Goal: Information Seeking & Learning: Learn about a topic

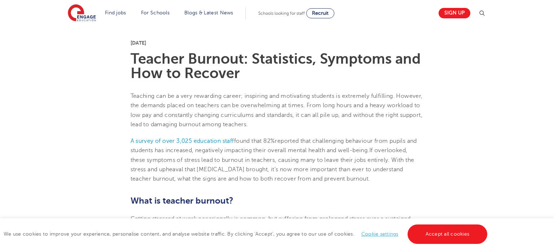
scroll to position [187, 0]
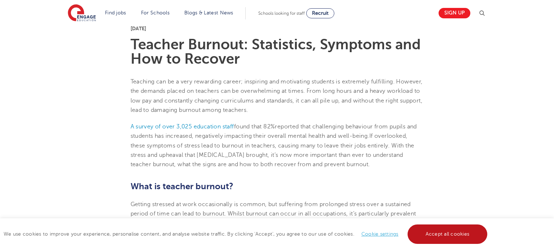
click at [431, 231] on link "Accept all cookies" at bounding box center [447, 234] width 80 height 19
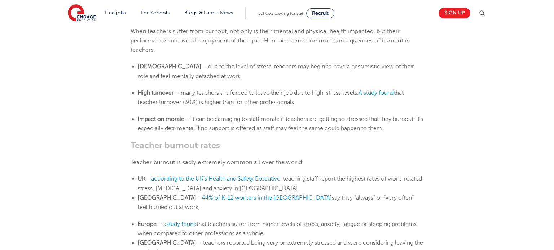
scroll to position [505, 0]
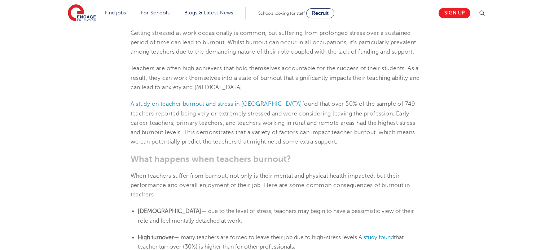
scroll to position [360, 0]
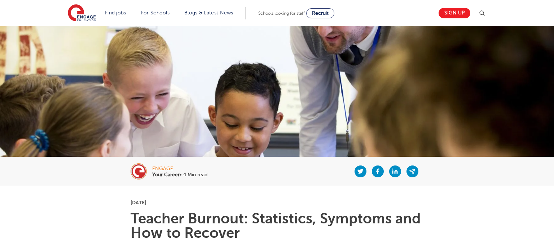
scroll to position [14, 0]
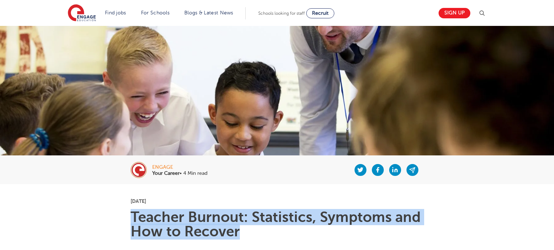
drag, startPoint x: 241, startPoint y: 235, endPoint x: 129, endPoint y: 217, distance: 113.5
copy h1 "Teacher Burnout: Statistics, Symptoms and How to Recover"
